Goal: Task Accomplishment & Management: Manage account settings

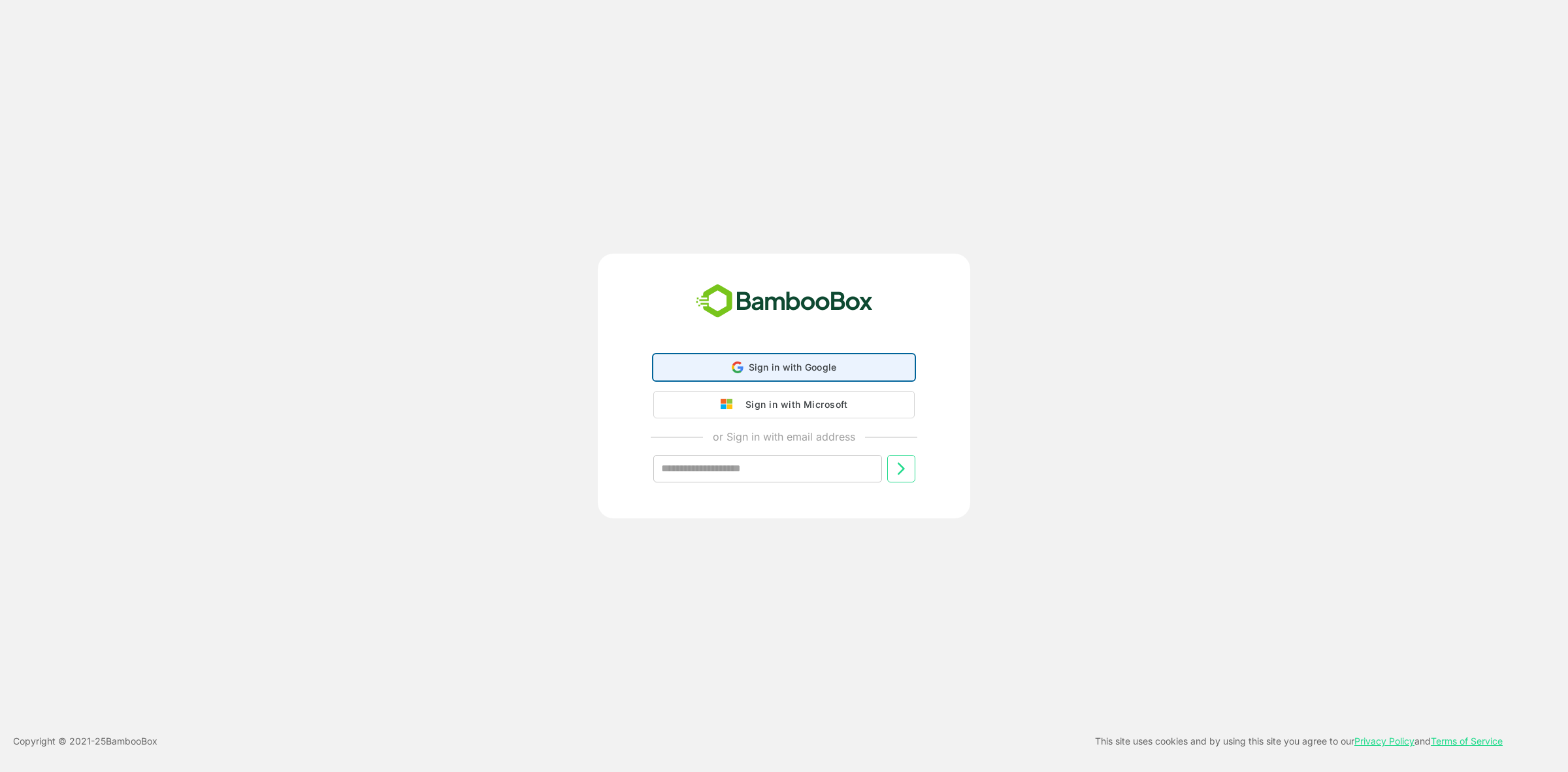
click at [801, 360] on div "Sign in with Google Sign in with Google. Opens in new tab" at bounding box center [783, 367] width 244 height 24
click at [817, 406] on div "Sign in with Microsoft" at bounding box center [793, 403] width 109 height 17
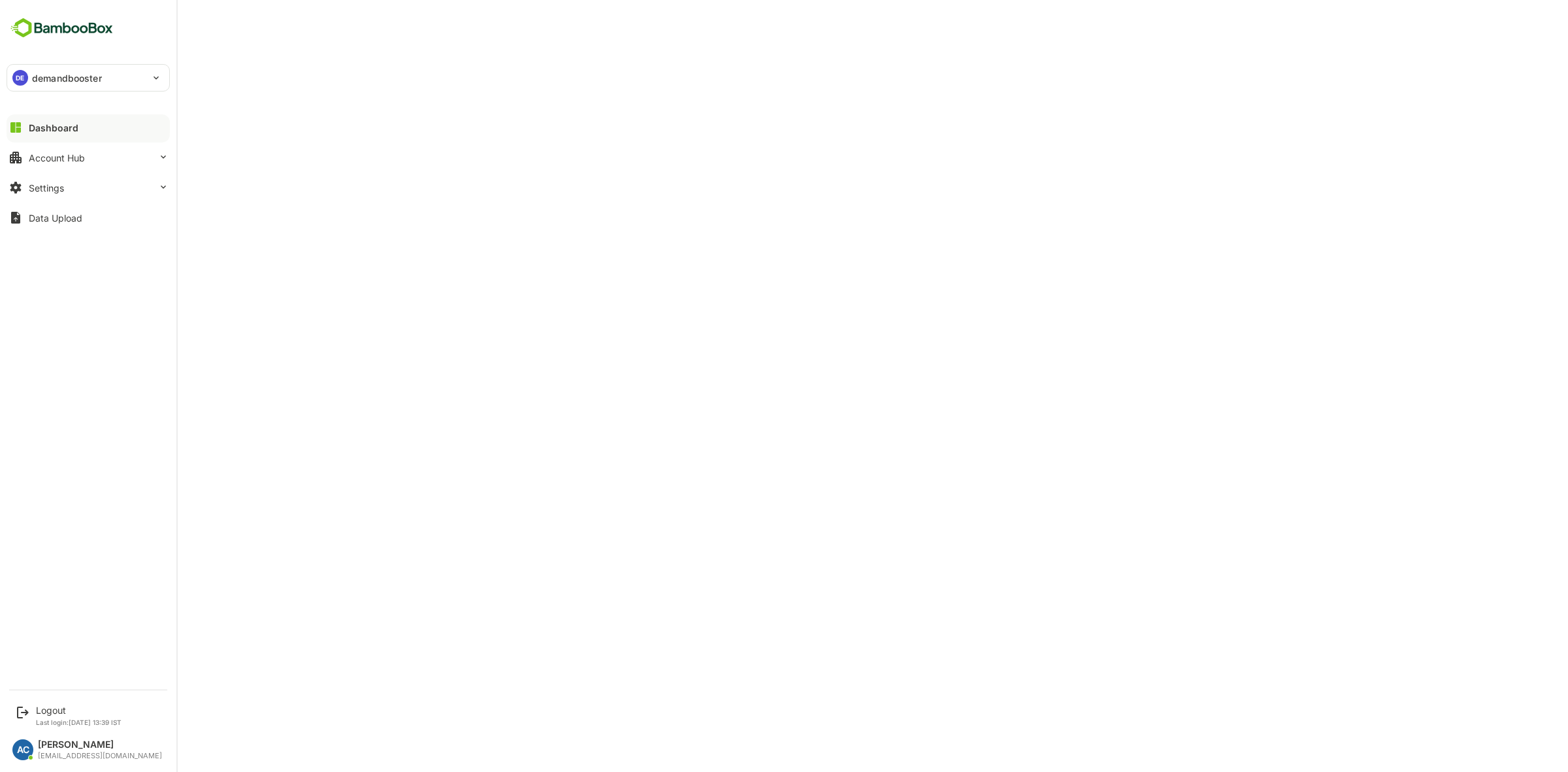
click at [41, 30] on img at bounding box center [62, 28] width 110 height 24
click at [59, 187] on div "Settings" at bounding box center [47, 187] width 35 height 11
click at [66, 235] on div "Integration Setup" at bounding box center [62, 240] width 66 height 11
click at [34, 155] on div "Account Hub" at bounding box center [57, 158] width 56 height 11
click at [46, 181] on div "Unified Account Profile" at bounding box center [73, 184] width 87 height 11
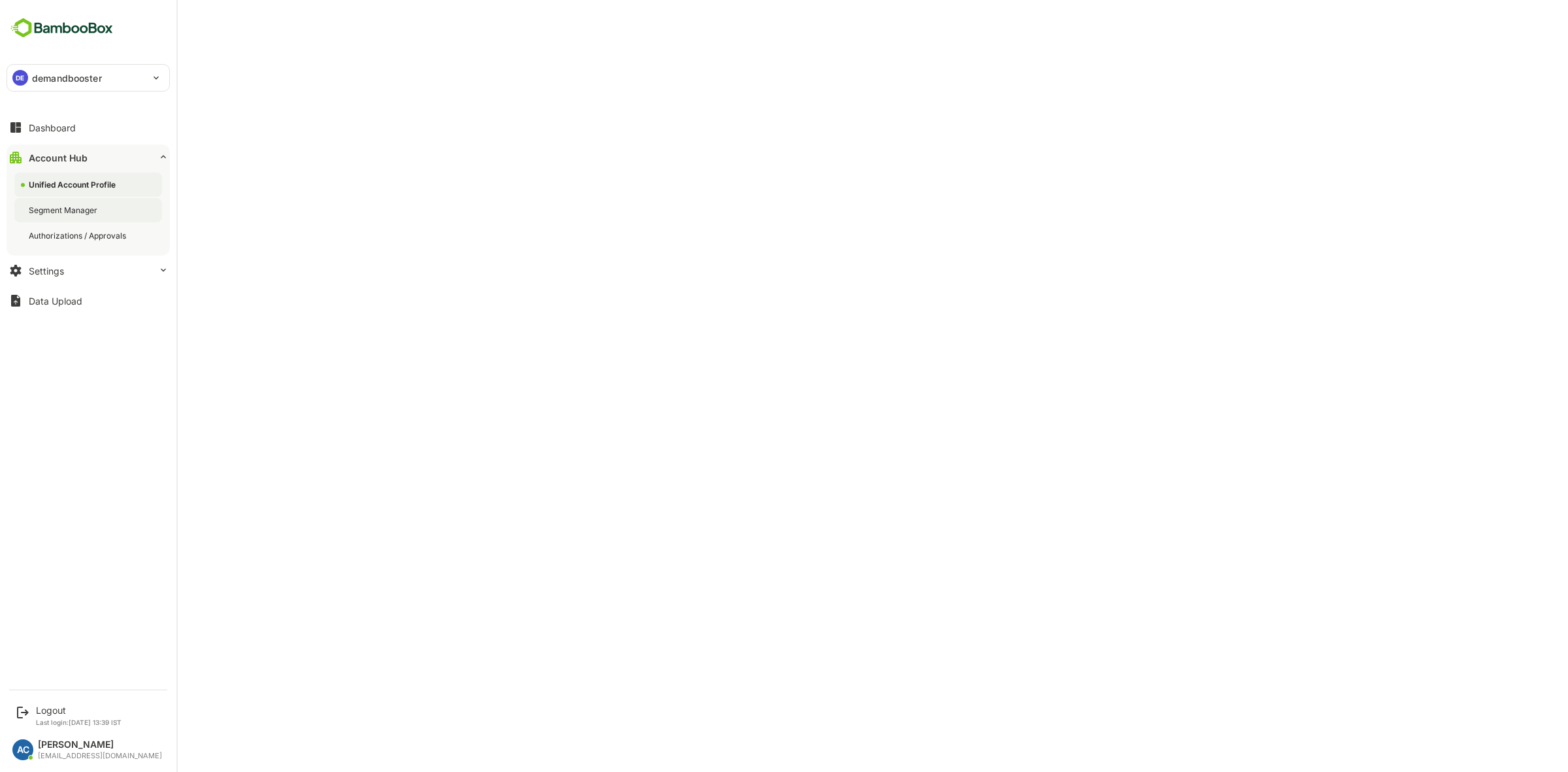
click at [46, 208] on div "Segment Manager" at bounding box center [64, 210] width 71 height 11
click at [47, 204] on div "Segment Manager" at bounding box center [88, 210] width 148 height 24
click at [69, 157] on div "Account Hub" at bounding box center [58, 158] width 59 height 11
click at [64, 125] on div "Dashboard" at bounding box center [52, 128] width 47 height 11
click at [46, 151] on button "Account Hub" at bounding box center [89, 158] width 164 height 26
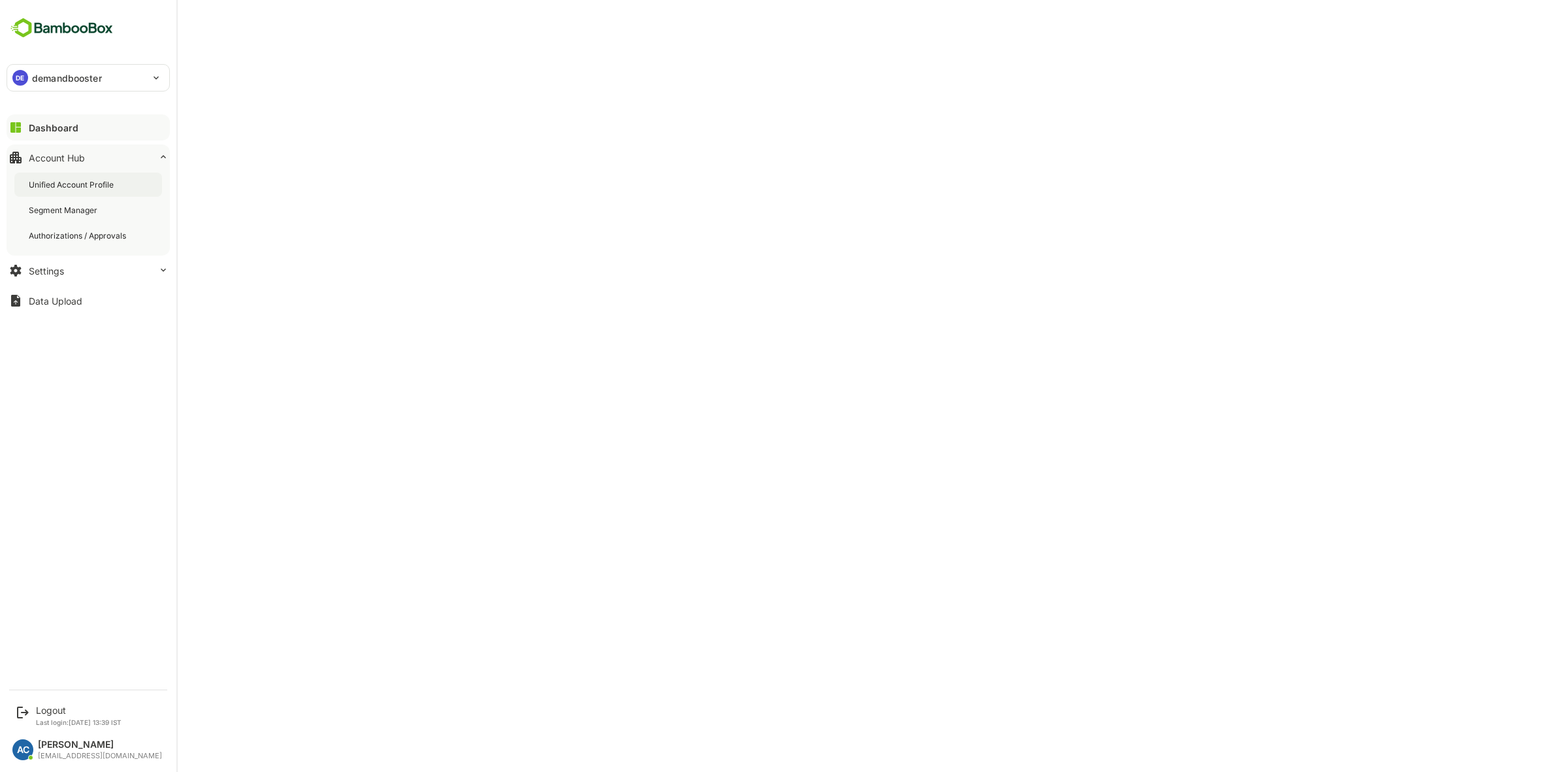
click at [56, 184] on div "Unified Account Profile" at bounding box center [73, 184] width 87 height 11
click at [50, 262] on button "Settings" at bounding box center [89, 271] width 164 height 26
click at [52, 289] on div "Profile Configuration" at bounding box center [68, 291] width 79 height 11
click at [52, 289] on div "Profile Configuration" at bounding box center [70, 291] width 81 height 11
click at [14, 132] on icon at bounding box center [16, 128] width 11 height 11
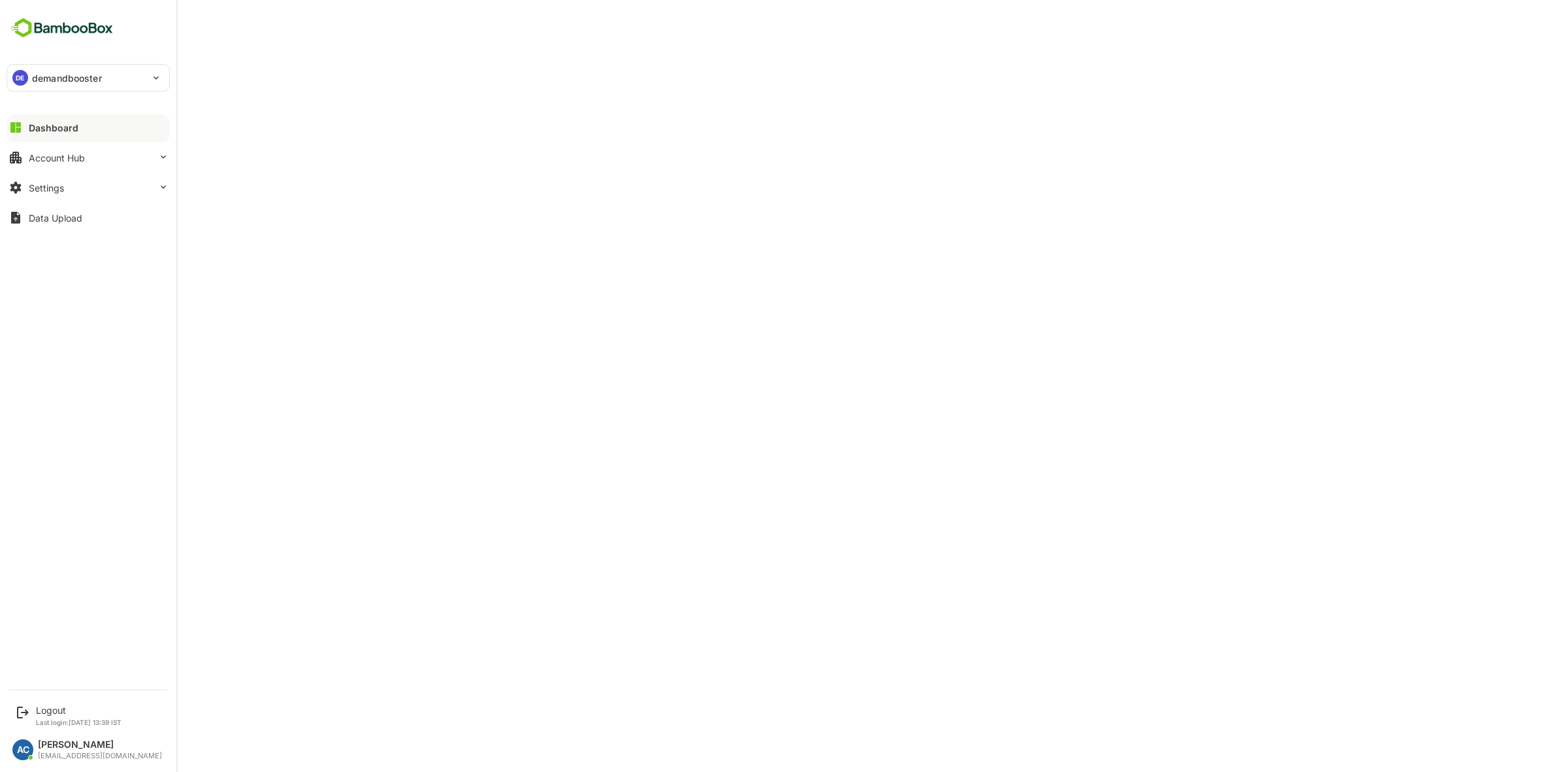
click at [34, 67] on div "DE demandbooster" at bounding box center [80, 78] width 146 height 26
click at [51, 231] on li "AI airgain" at bounding box center [90, 239] width 164 height 29
click at [54, 129] on div "Dashboard" at bounding box center [54, 128] width 50 height 11
click at [44, 80] on p "airgain" at bounding box center [47, 78] width 31 height 14
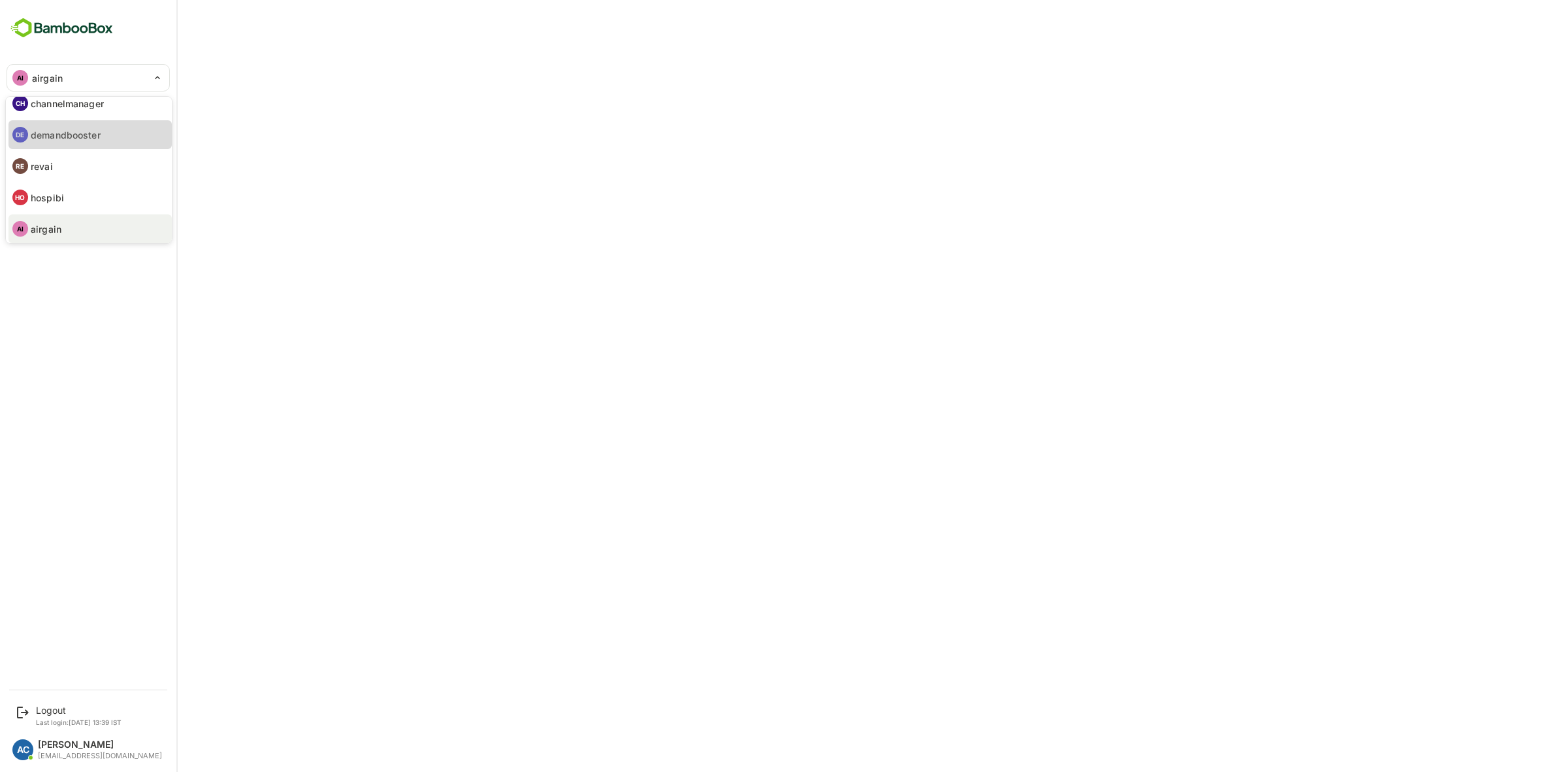
click at [60, 122] on li "DE demandbooster" at bounding box center [90, 135] width 164 height 29
type input "**********"
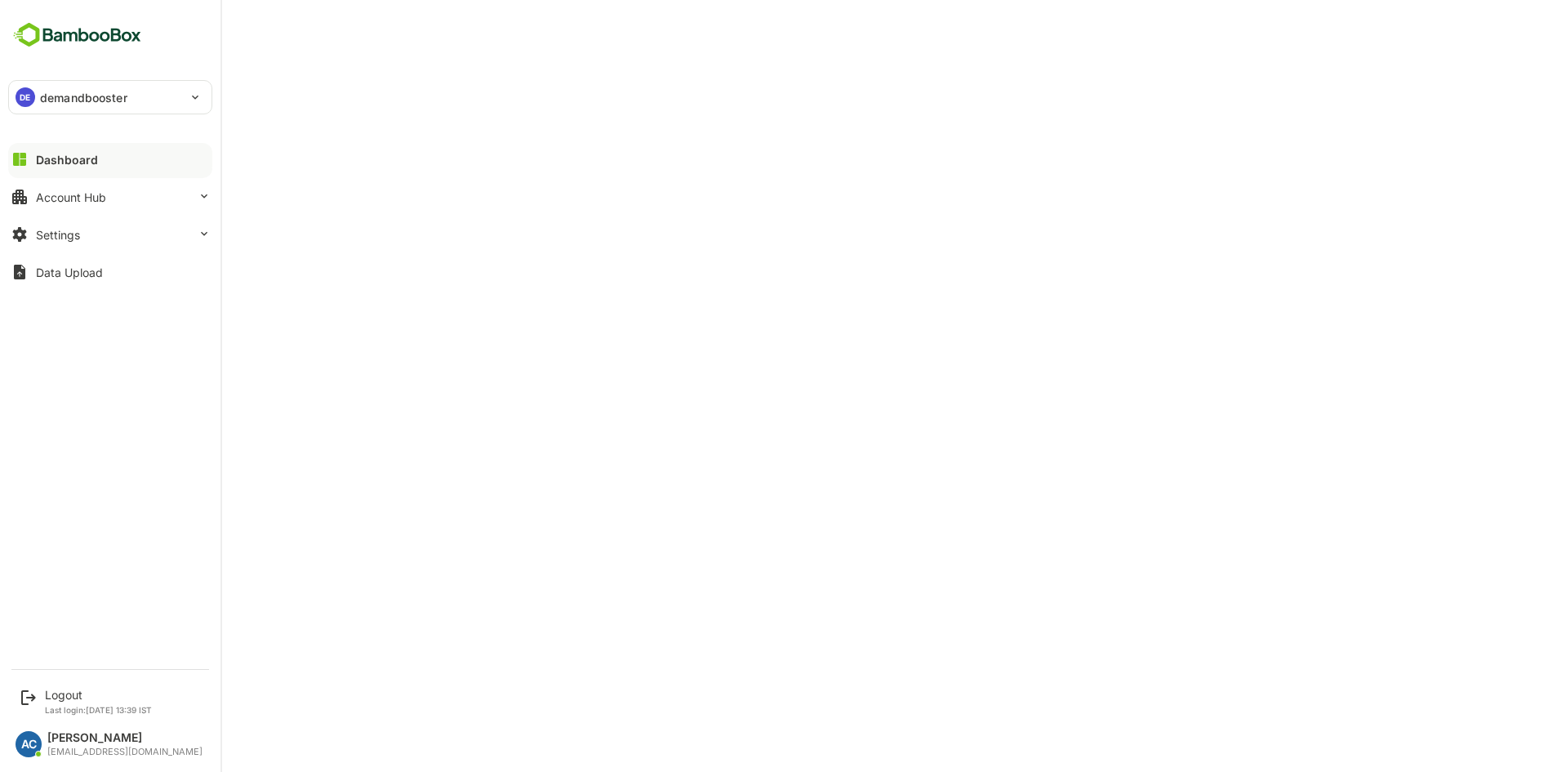
click at [54, 156] on div "Dashboard" at bounding box center [67, 160] width 62 height 14
click at [70, 201] on div "Account Hub" at bounding box center [71, 197] width 70 height 14
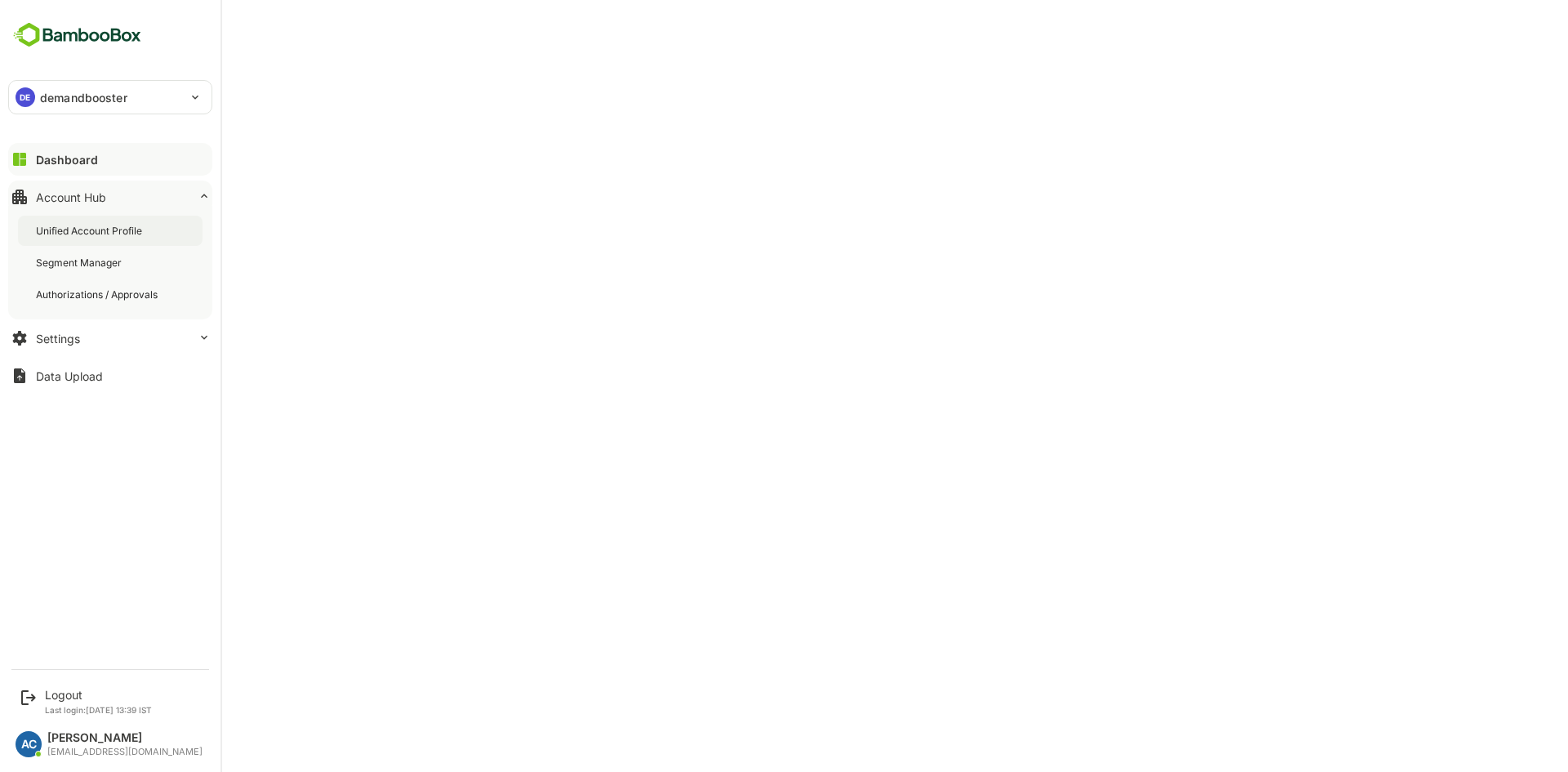
click at [85, 230] on div "Unified Account Profile" at bounding box center [91, 231] width 109 height 14
click at [26, 154] on icon at bounding box center [19, 159] width 19 height 19
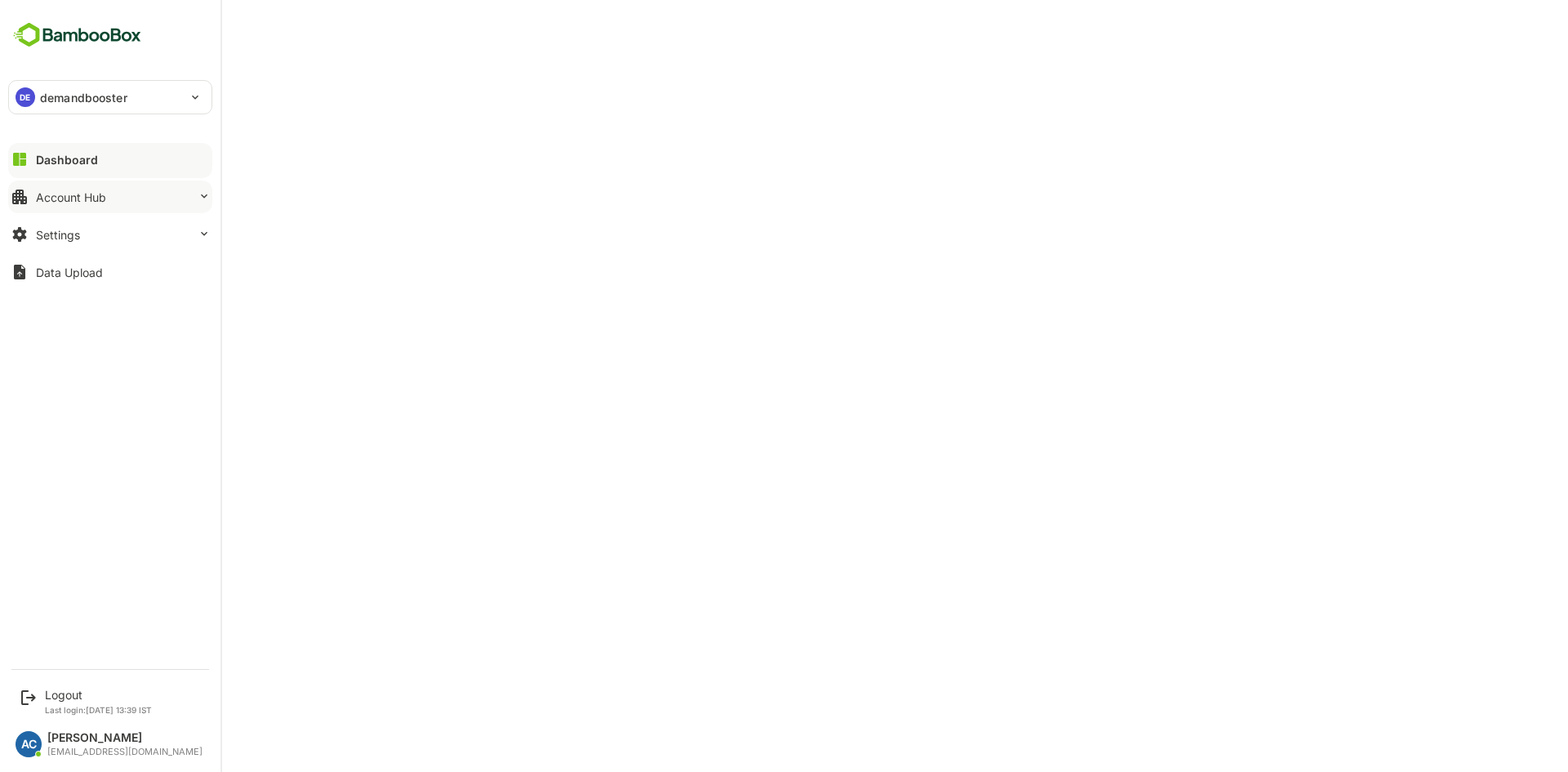
click at [63, 204] on div "Account Hub" at bounding box center [71, 197] width 70 height 14
click at [37, 205] on button "Account Hub" at bounding box center [111, 197] width 205 height 33
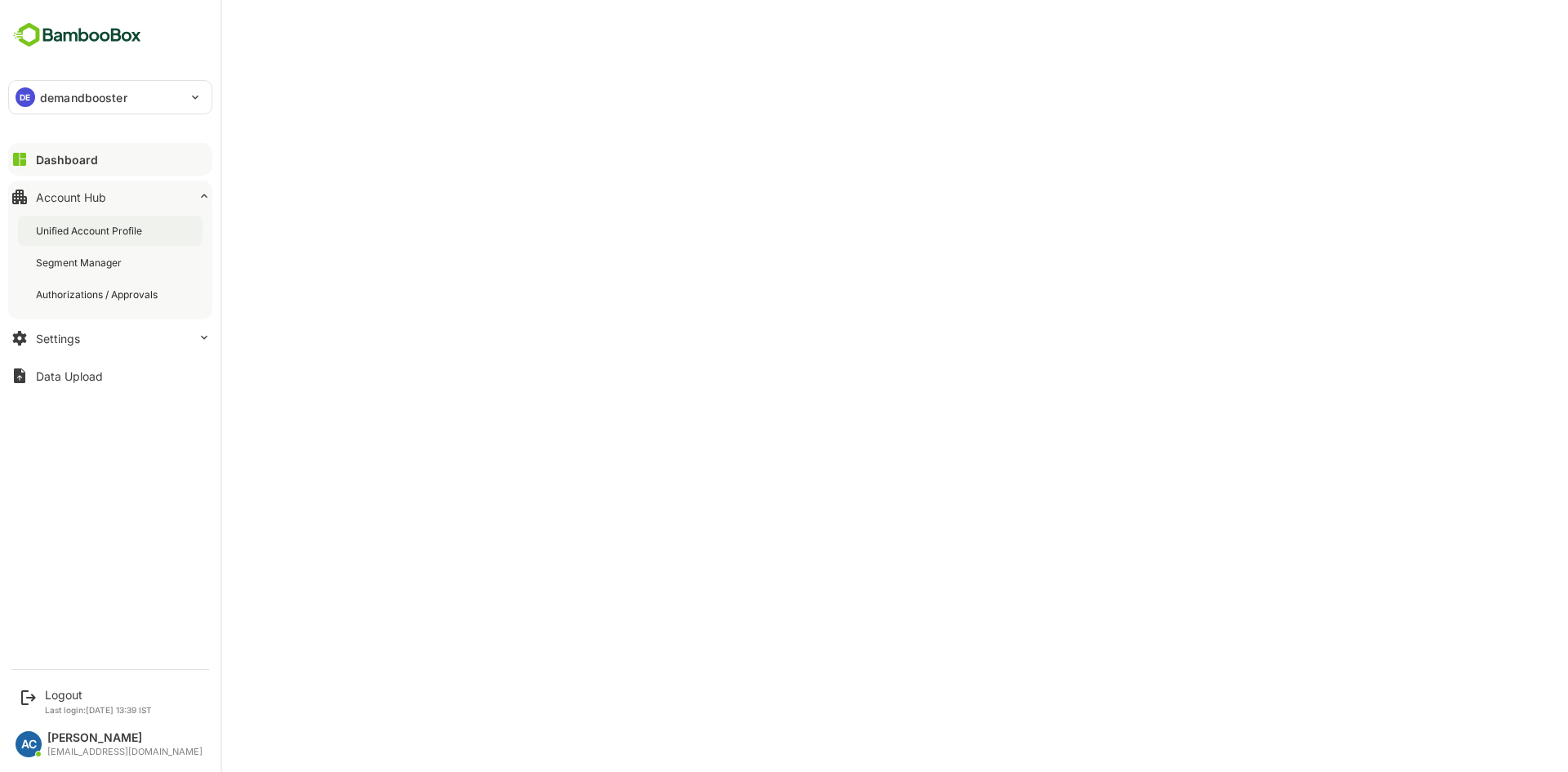
click at [64, 230] on div "Unified Account Profile" at bounding box center [91, 231] width 109 height 14
click at [33, 160] on button "Dashboard" at bounding box center [111, 159] width 205 height 33
